Goal: Navigation & Orientation: Find specific page/section

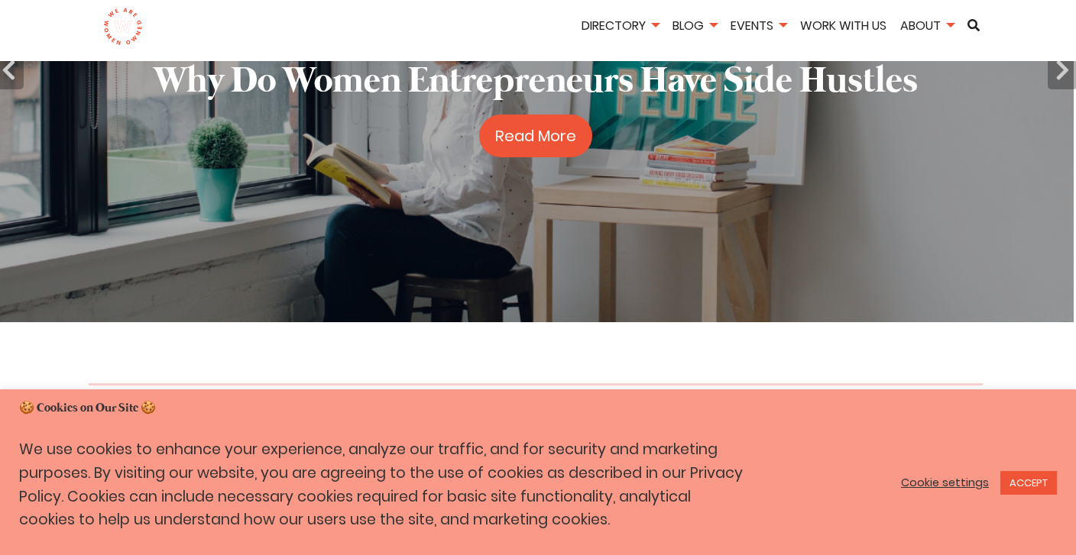
scroll to position [215, 2]
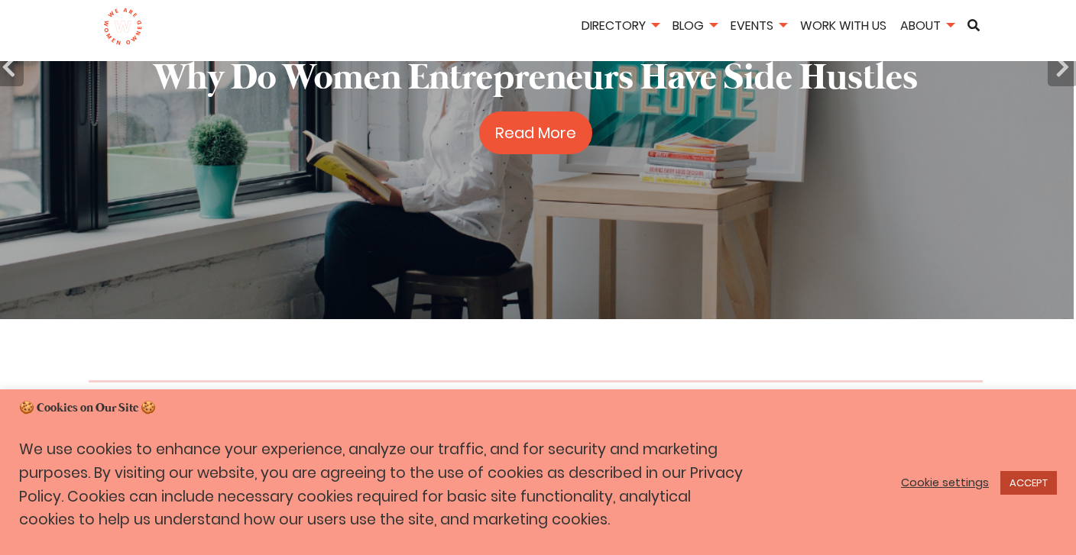
click at [1036, 479] on link "ACCEPT" at bounding box center [1028, 483] width 57 height 24
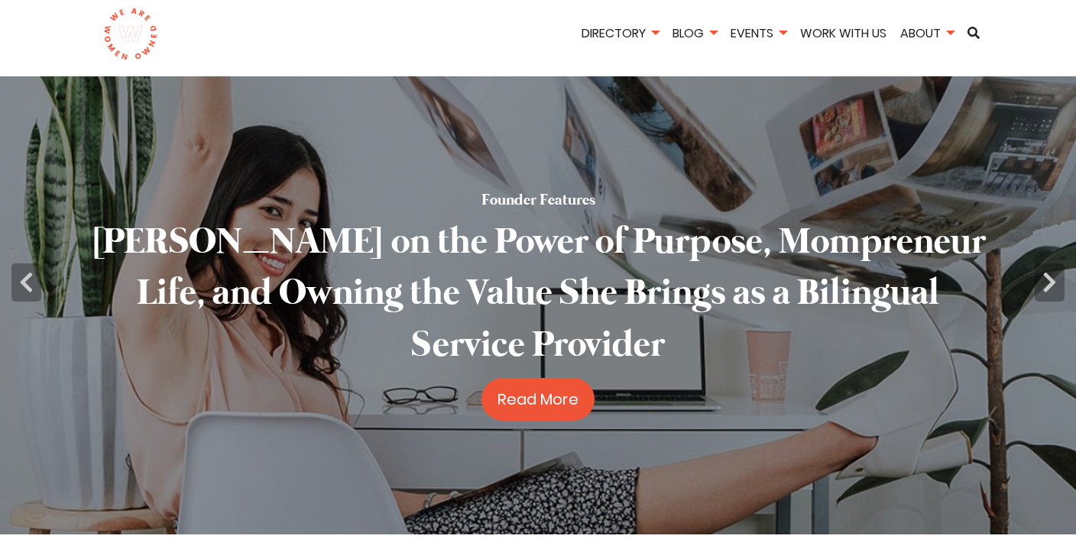
scroll to position [0, 2]
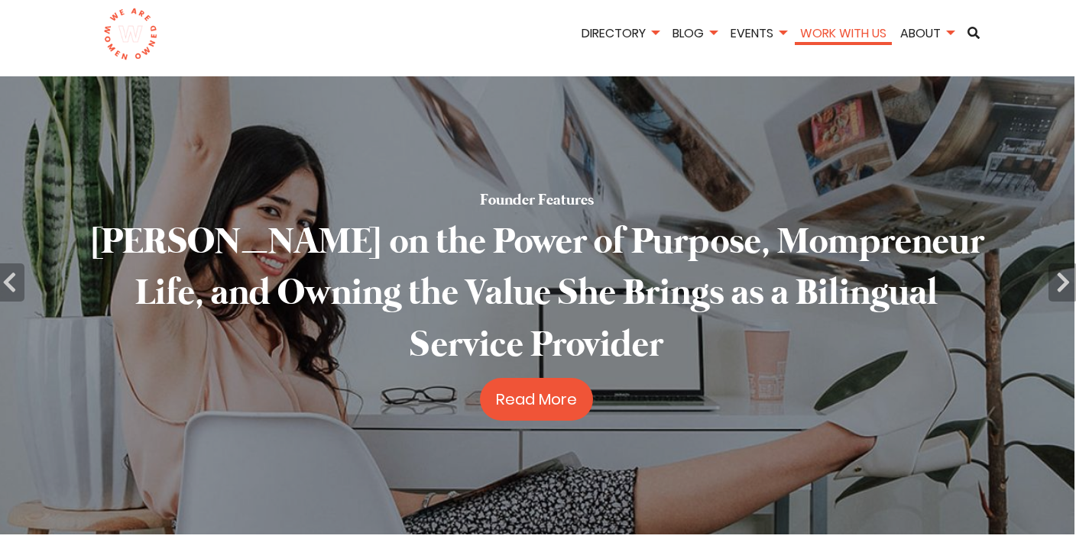
click at [873, 33] on link "Work With Us" at bounding box center [843, 33] width 97 height 18
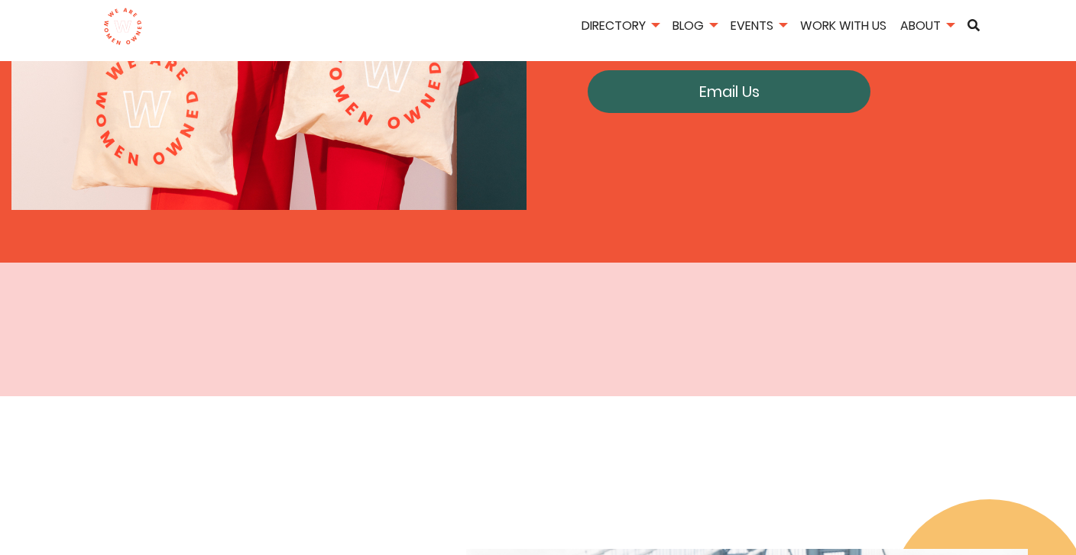
scroll to position [2458, 0]
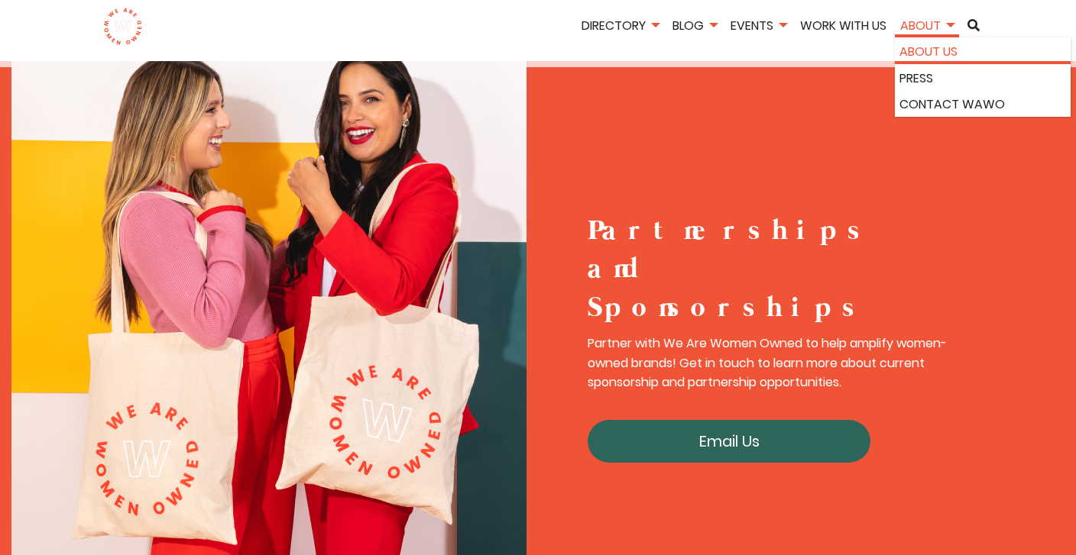
click at [925, 57] on link "About Us" at bounding box center [982, 52] width 167 height 20
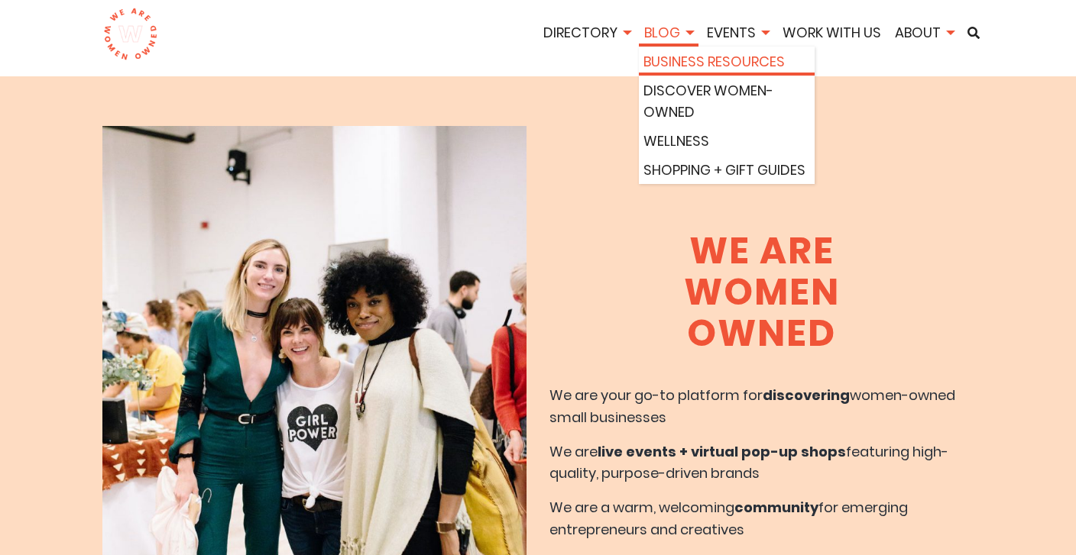
click at [673, 66] on link "Business Resources" at bounding box center [726, 62] width 167 height 22
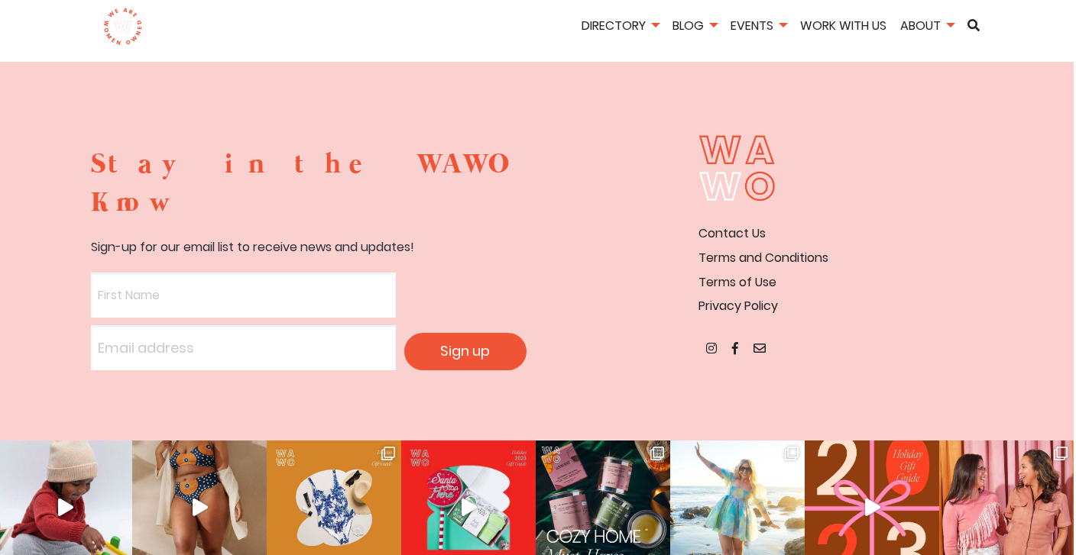
scroll to position [2152, 2]
